Goal: Task Accomplishment & Management: Manage account settings

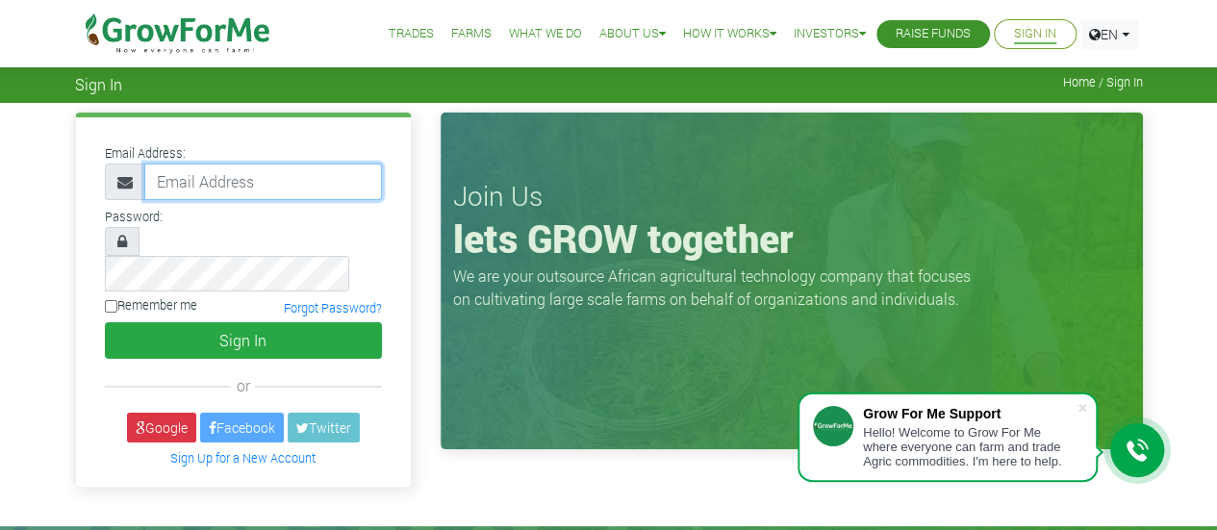
type input "adjeiadzinyo@gmail.com"
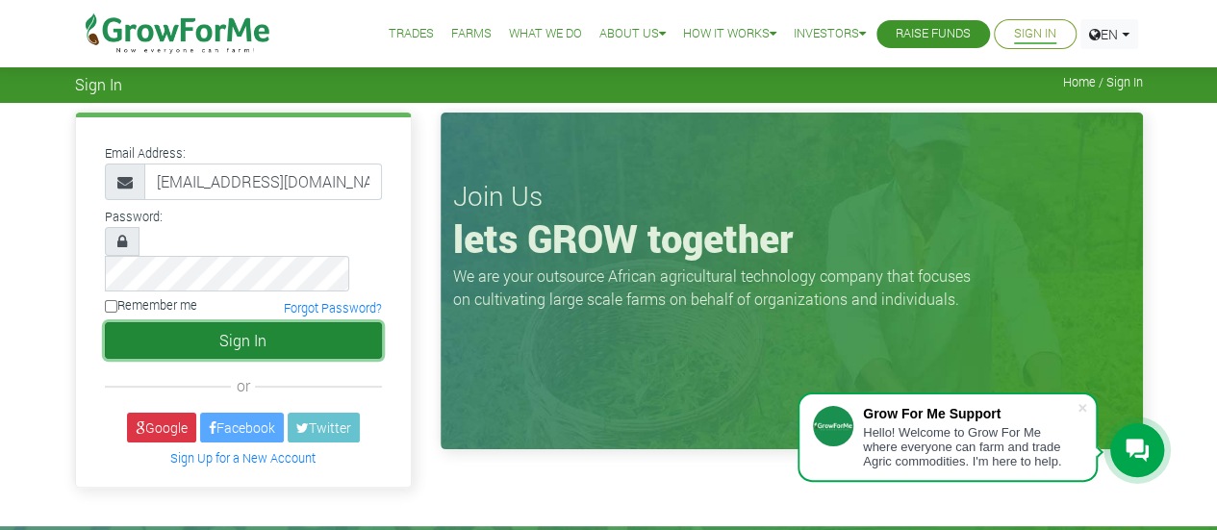
click at [279, 322] on button "Sign In" at bounding box center [243, 340] width 277 height 37
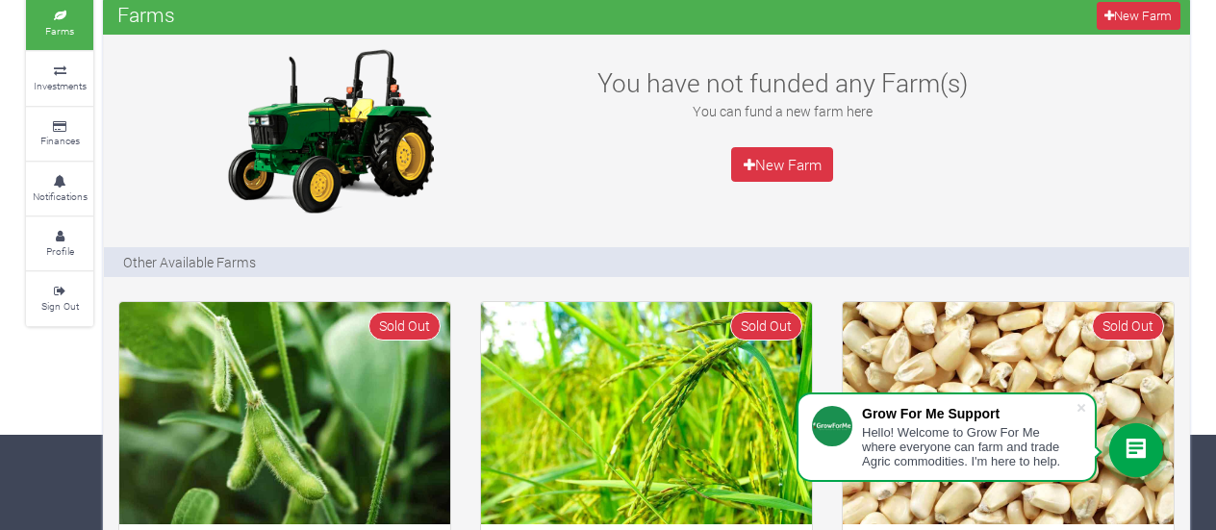
scroll to position [100, 0]
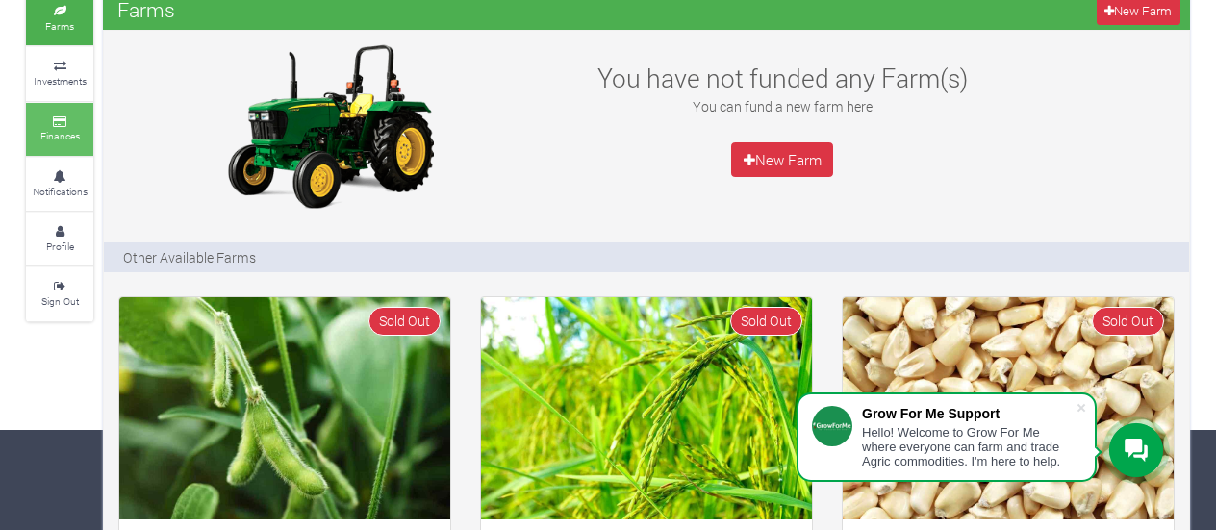
click at [82, 128] on link "Finances" at bounding box center [59, 129] width 67 height 53
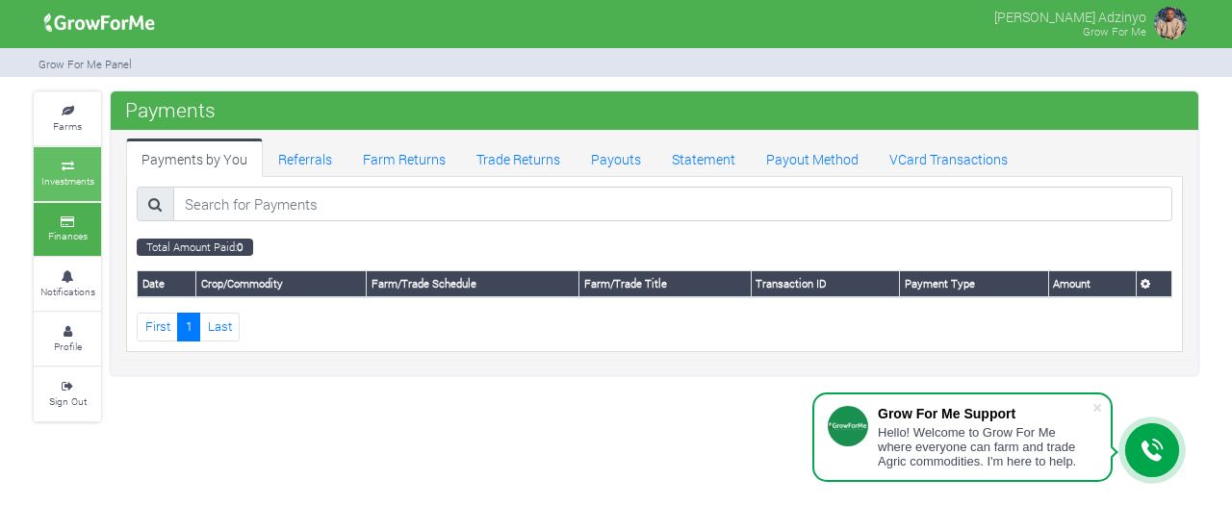
click at [58, 178] on small "Investments" at bounding box center [67, 180] width 53 height 13
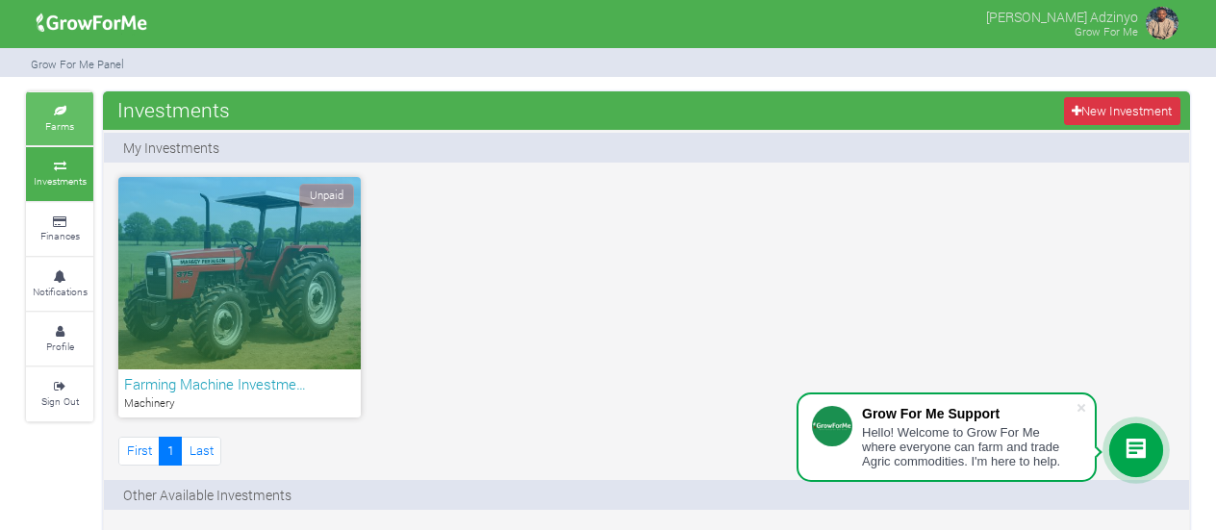
click at [71, 122] on small "Farms" at bounding box center [59, 125] width 29 height 13
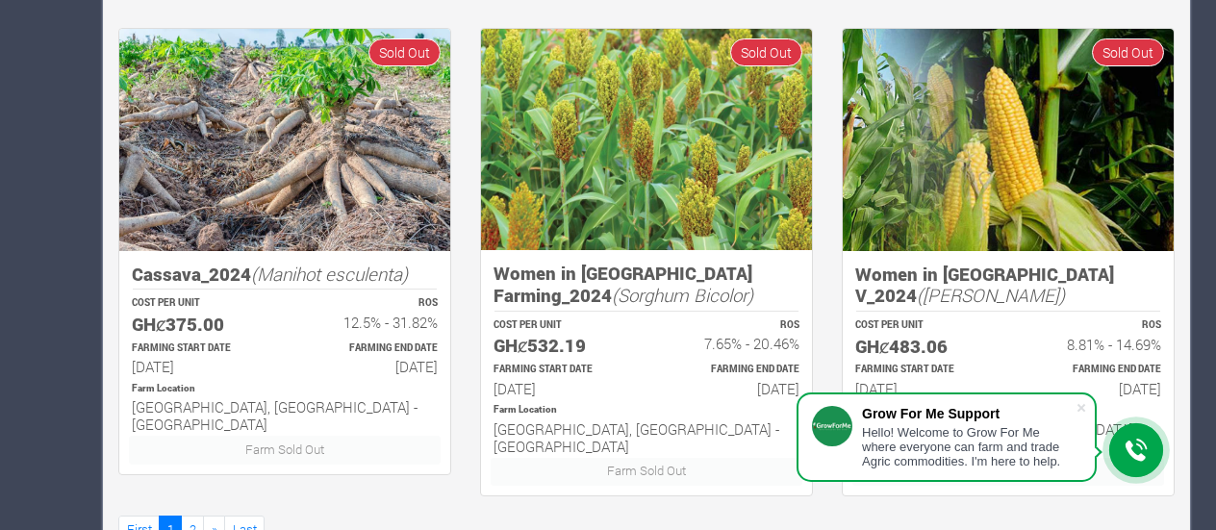
scroll to position [1364, 0]
click at [189, 516] on link "2" at bounding box center [192, 530] width 23 height 28
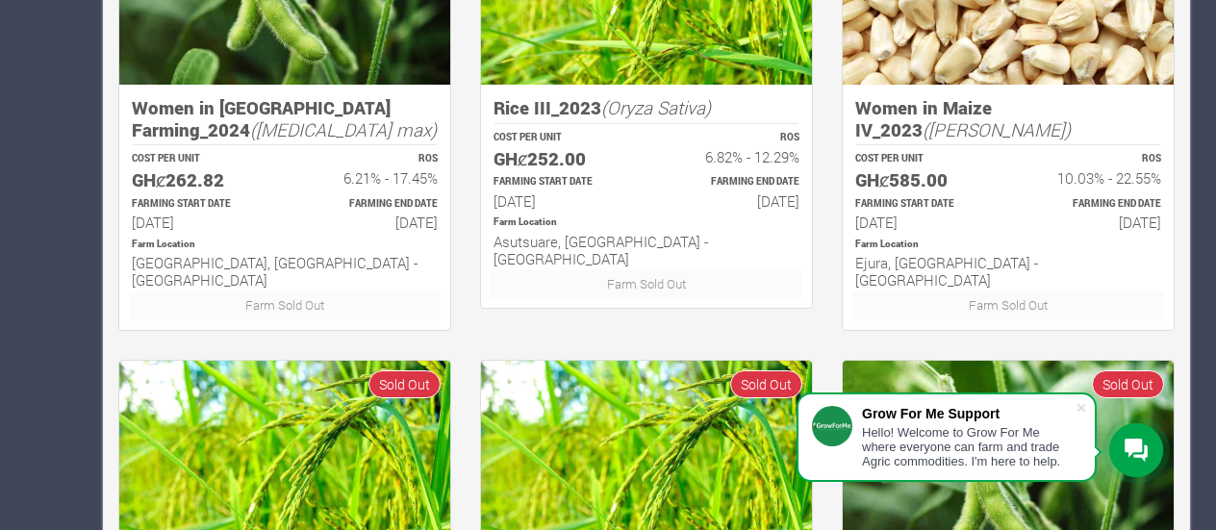
scroll to position [536, 0]
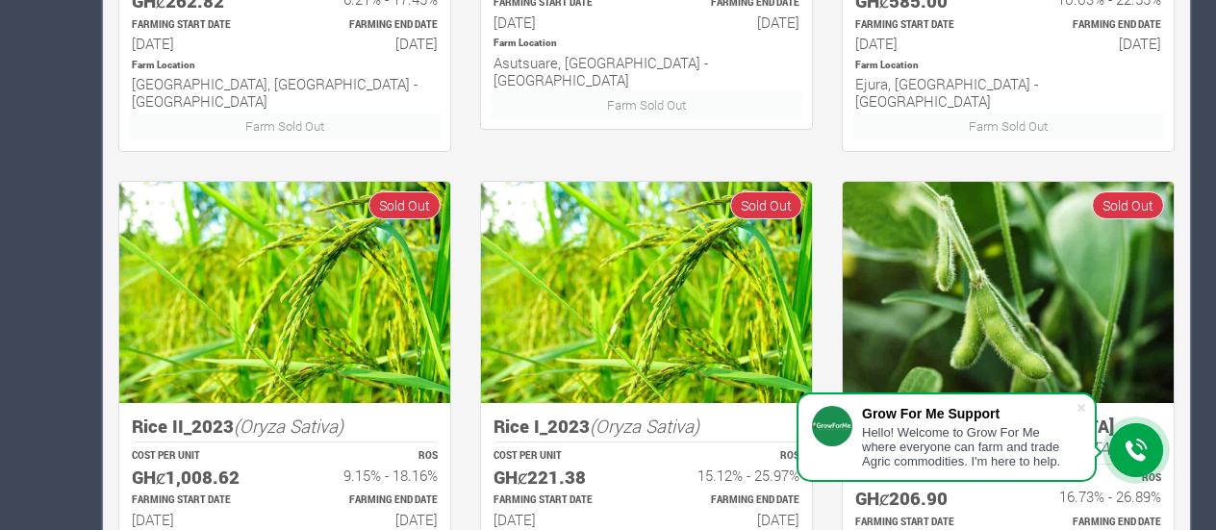
scroll to position [715, 0]
